Goal: Information Seeking & Learning: Compare options

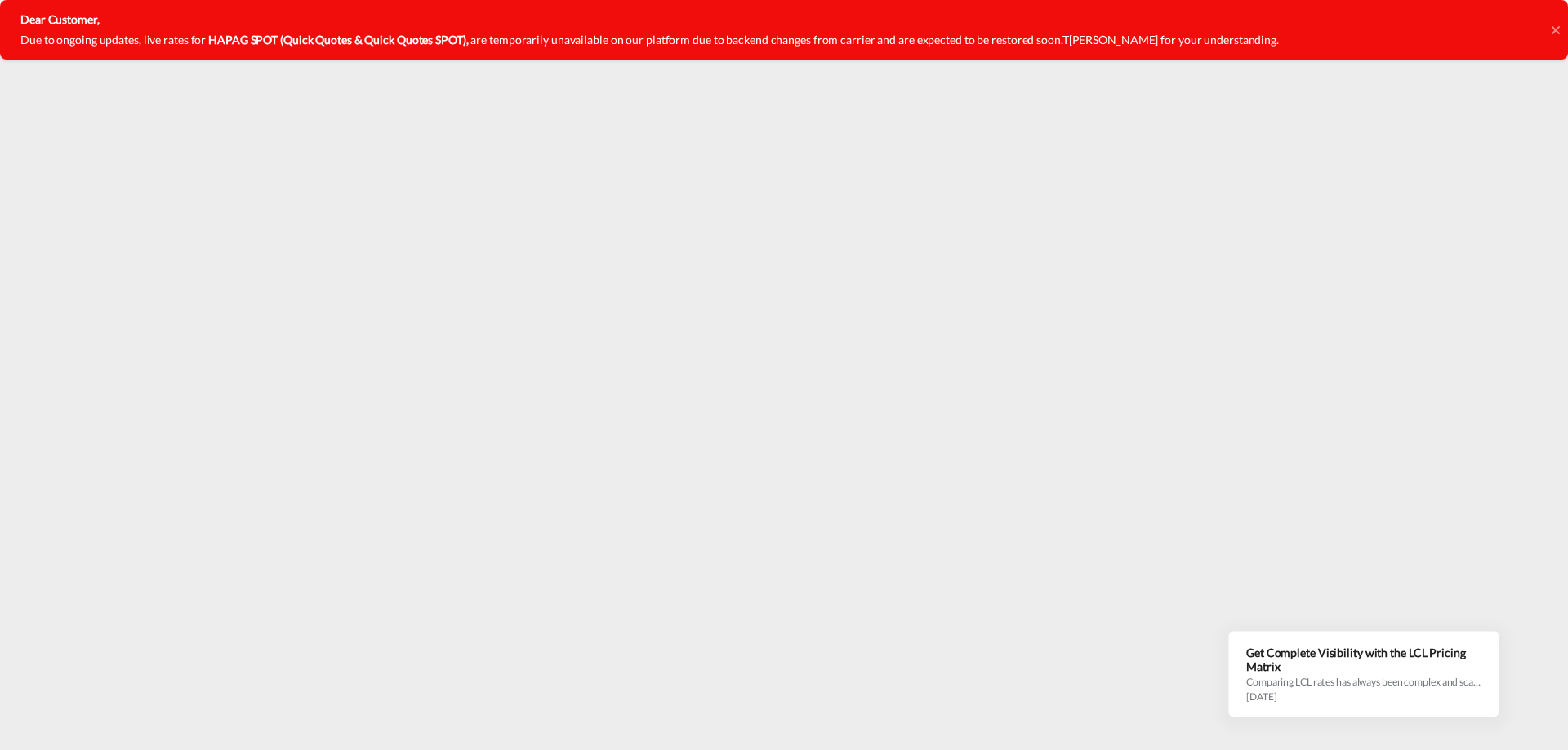
click at [1553, 27] on icon at bounding box center [1555, 29] width 8 height 8
